Goal: Navigation & Orientation: Find specific page/section

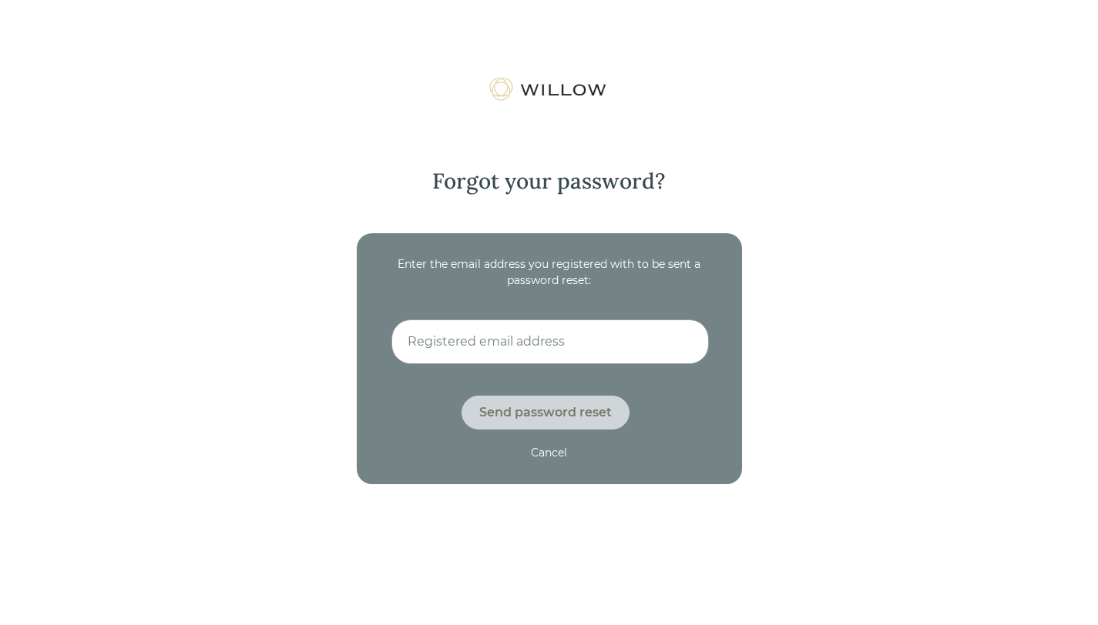
click at [551, 454] on div "Cancel" at bounding box center [549, 453] width 36 height 16
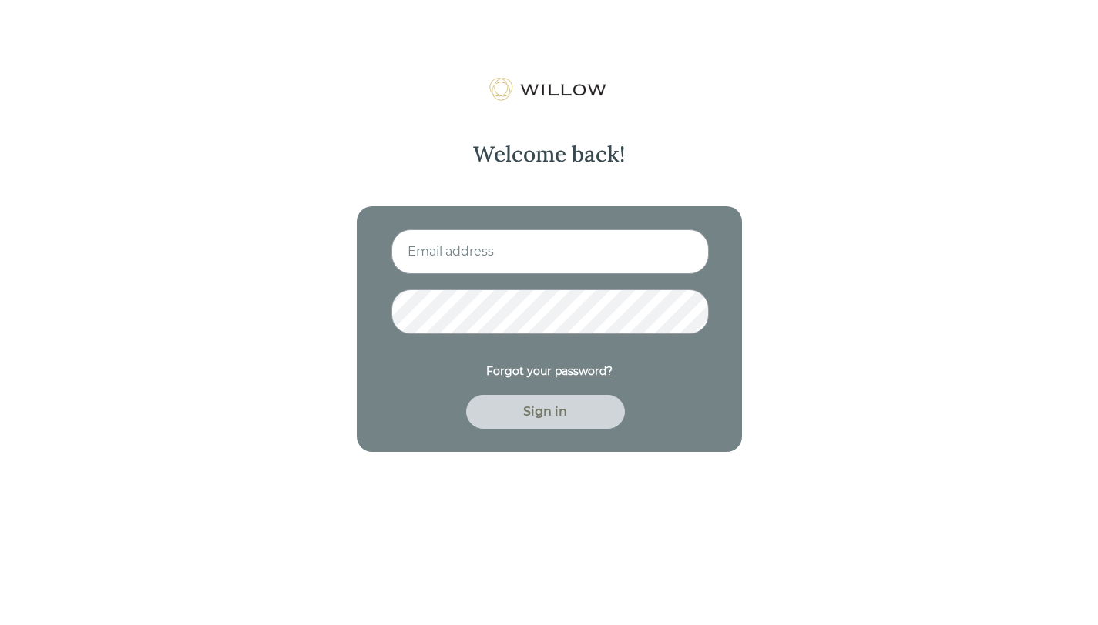
click at [503, 249] on input at bounding box center [549, 252] width 317 height 45
type input "[PERSON_NAME][EMAIL_ADDRESS][DOMAIN_NAME]"
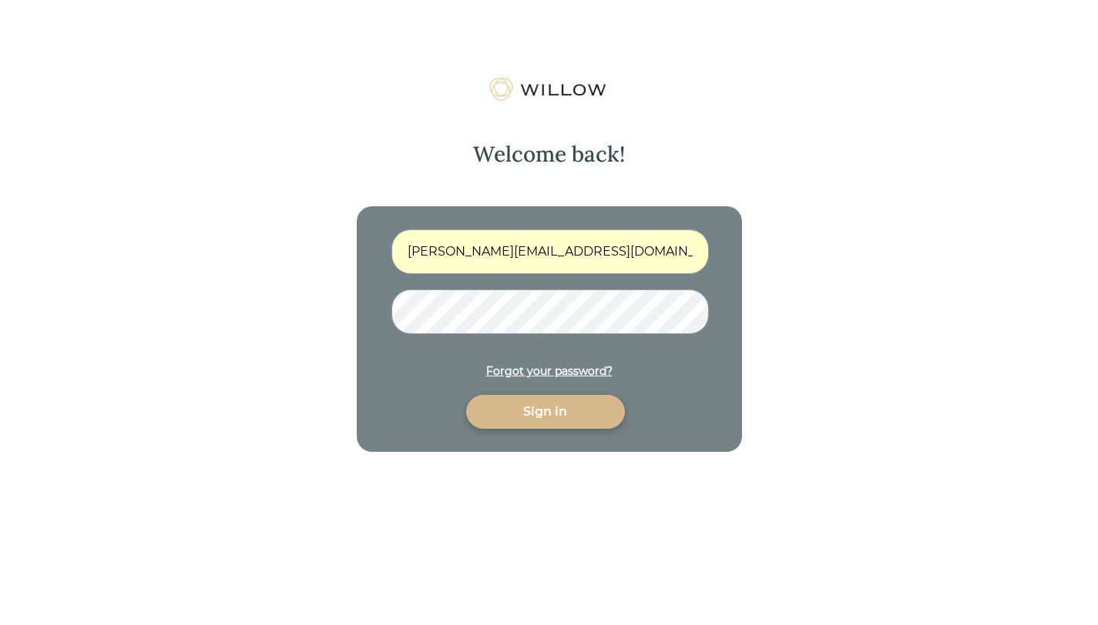
click at [573, 417] on div "Sign in" at bounding box center [545, 412] width 123 height 18
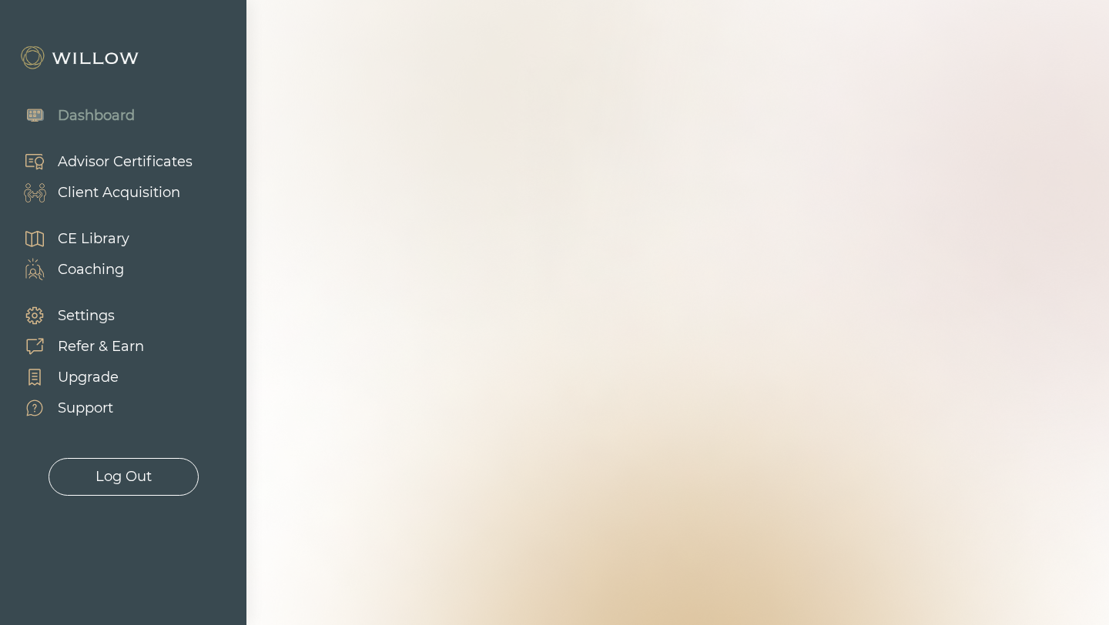
click at [120, 192] on div "Client Acquisition" at bounding box center [119, 193] width 122 height 21
